Goal: Transaction & Acquisition: Book appointment/travel/reservation

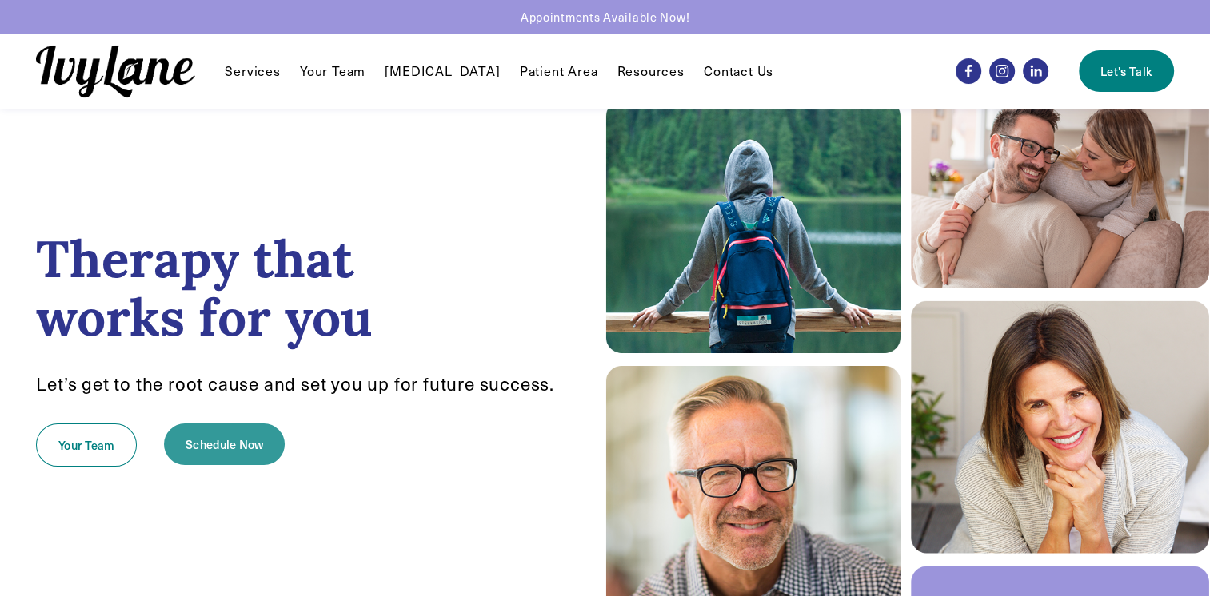
click at [222, 456] on link "Schedule Now" at bounding box center [224, 445] width 121 height 42
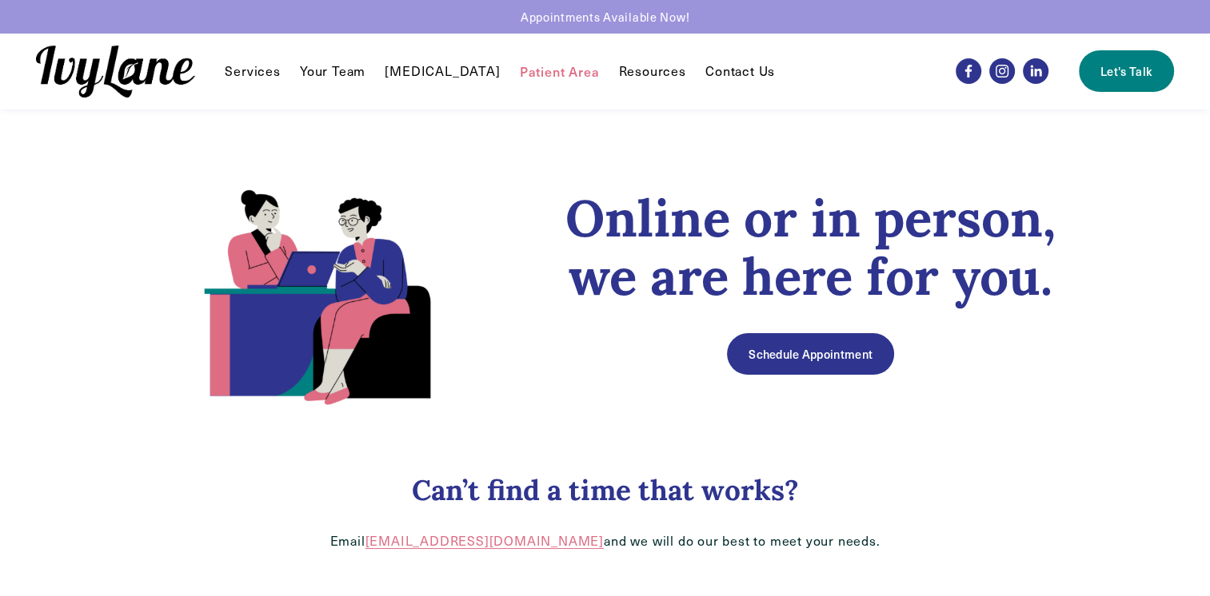
click at [802, 347] on link "Schedule Appointment" at bounding box center [810, 354] width 166 height 42
click at [815, 358] on link "Schedule Appointment" at bounding box center [810, 354] width 166 height 42
click at [814, 345] on link "Schedule Appointment" at bounding box center [810, 354] width 166 height 42
click at [809, 369] on link "Schedule Appointment" at bounding box center [810, 354] width 166 height 42
click at [812, 360] on link "Schedule Appointment" at bounding box center [810, 354] width 166 height 42
